Goal: Task Accomplishment & Management: Manage account settings

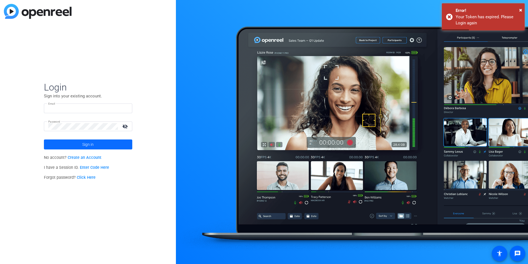
type input "[EMAIL_ADDRESS][DOMAIN_NAME]"
click at [108, 145] on span at bounding box center [88, 144] width 88 height 13
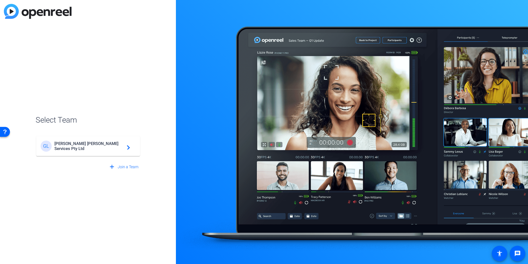
click at [117, 141] on div "[PERSON_NAME] Services Pty Ltd navigate_next" at bounding box center [88, 145] width 95 height 11
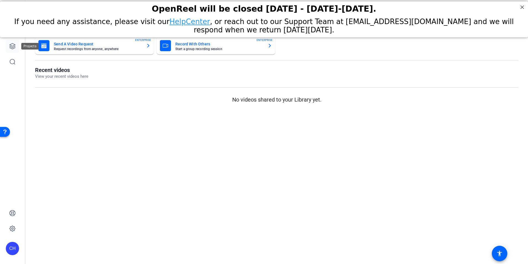
click at [7, 42] on link at bounding box center [12, 46] width 13 height 13
